Goal: Information Seeking & Learning: Learn about a topic

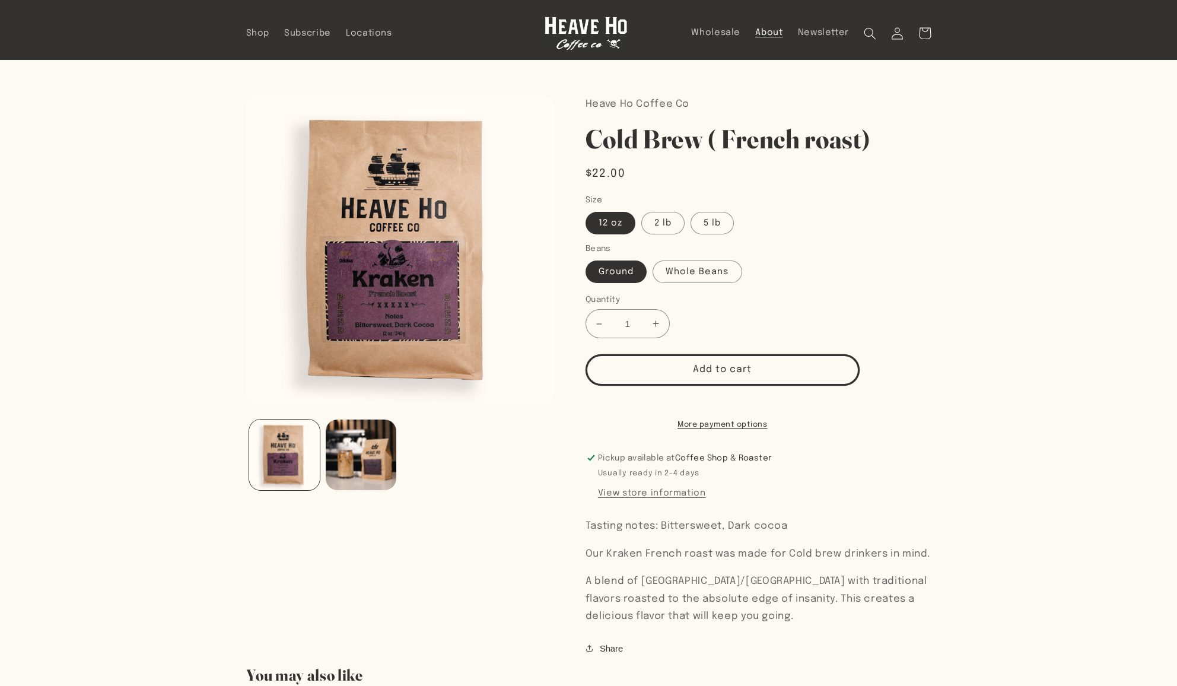
click at [772, 29] on span "About" at bounding box center [768, 32] width 27 height 11
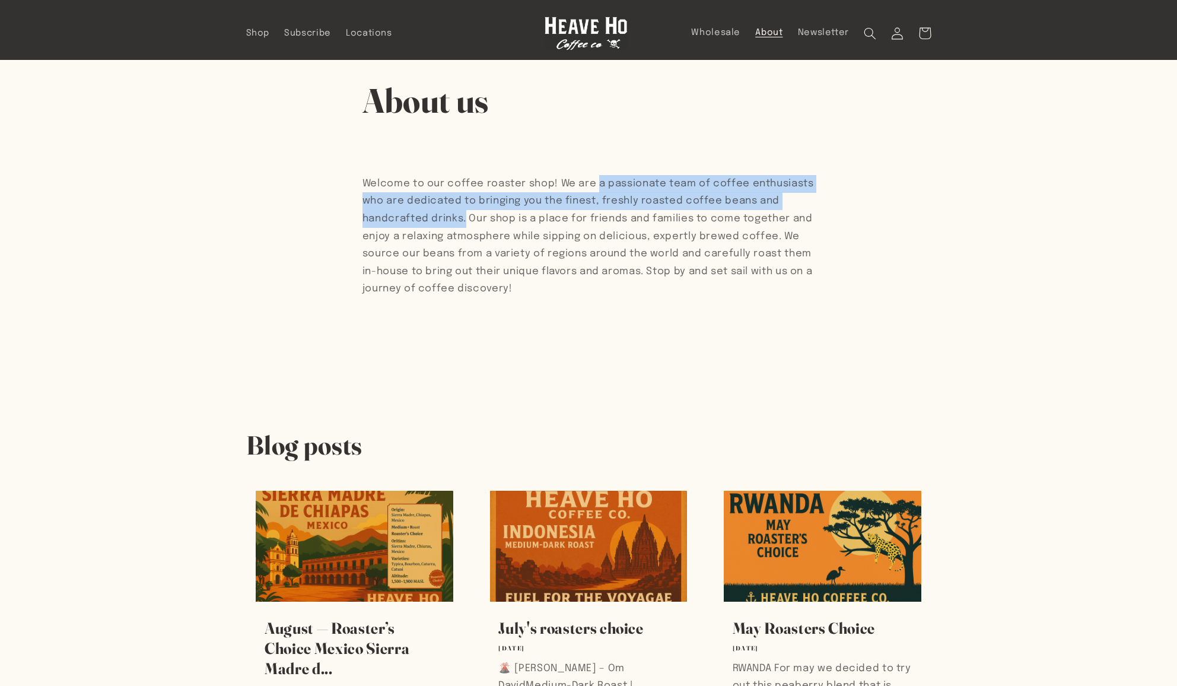
drag, startPoint x: 598, startPoint y: 184, endPoint x: 523, endPoint y: 222, distance: 84.1
click at [523, 222] on p "Welcome to our coffee roaster shop! We are a passionate team of coffee enthusia…" at bounding box center [588, 236] width 452 height 123
copy p "a passionate team of coffee enthusiasts who are dedicated to bringing you the f…"
